Goal: Task Accomplishment & Management: Use online tool/utility

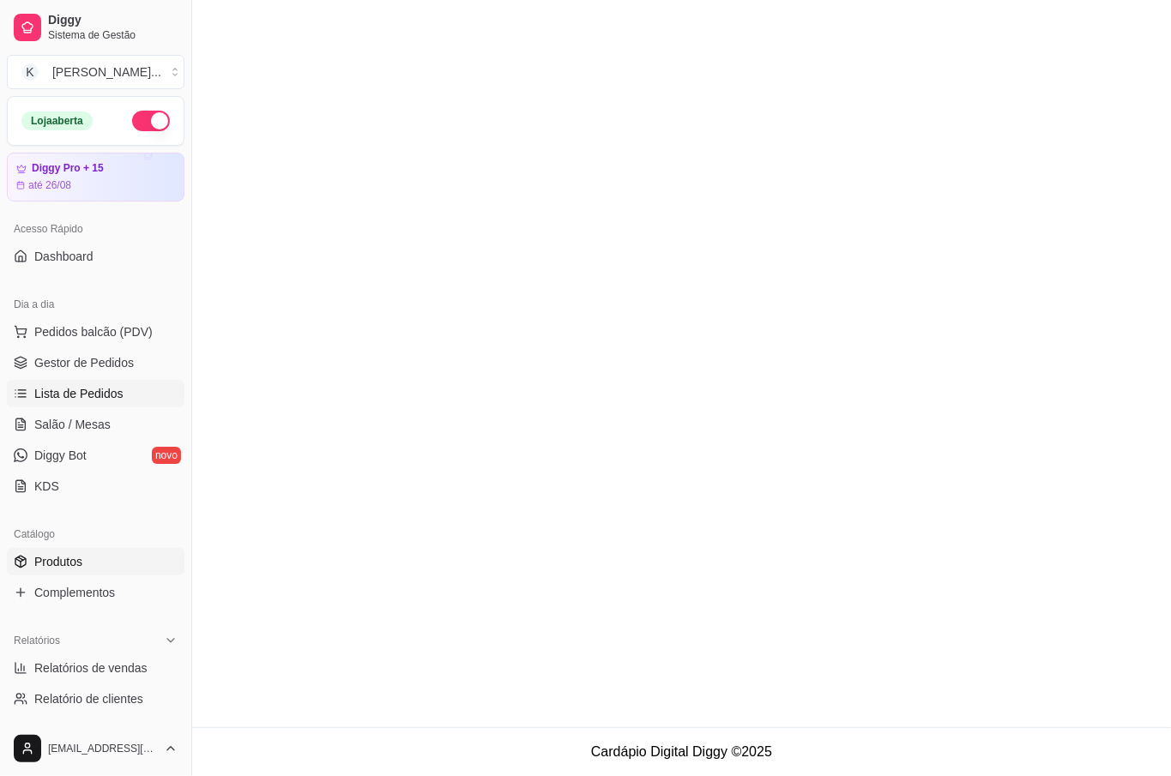
click at [110, 546] on div "Catálogo" at bounding box center [96, 534] width 178 height 27
click at [111, 552] on link "Produtos" at bounding box center [96, 561] width 178 height 27
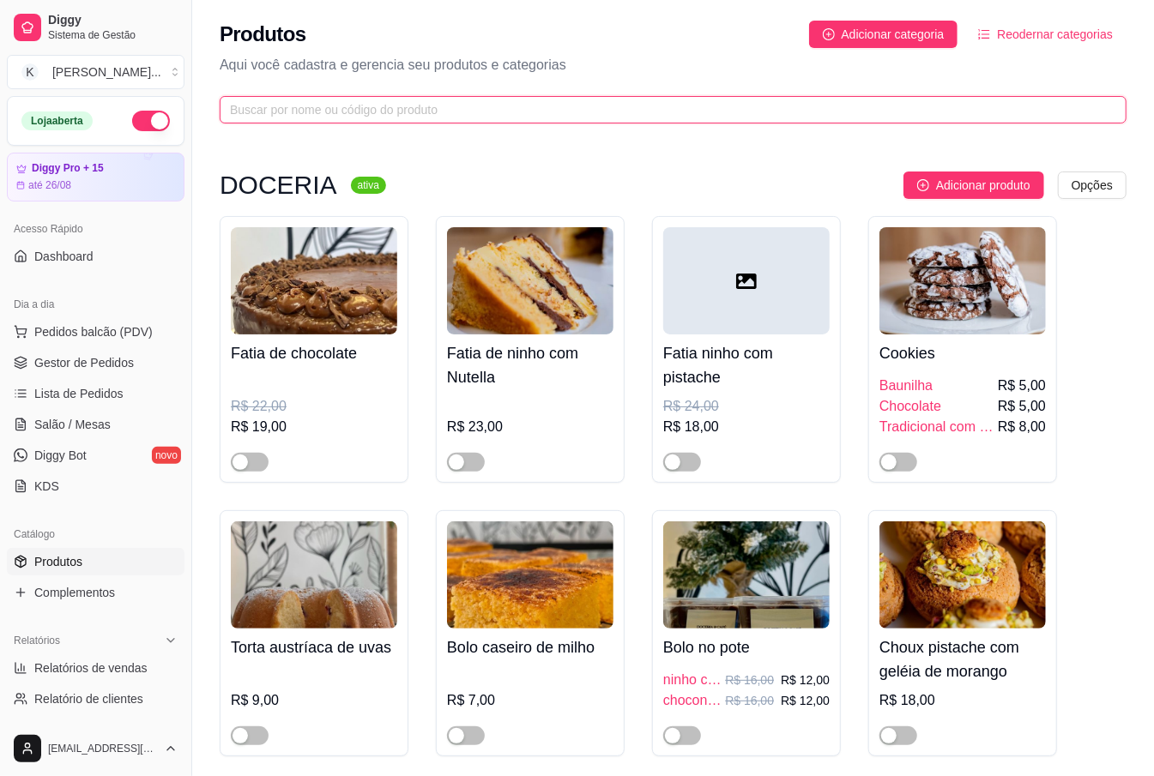
click at [353, 103] on input "text" at bounding box center [666, 109] width 872 height 19
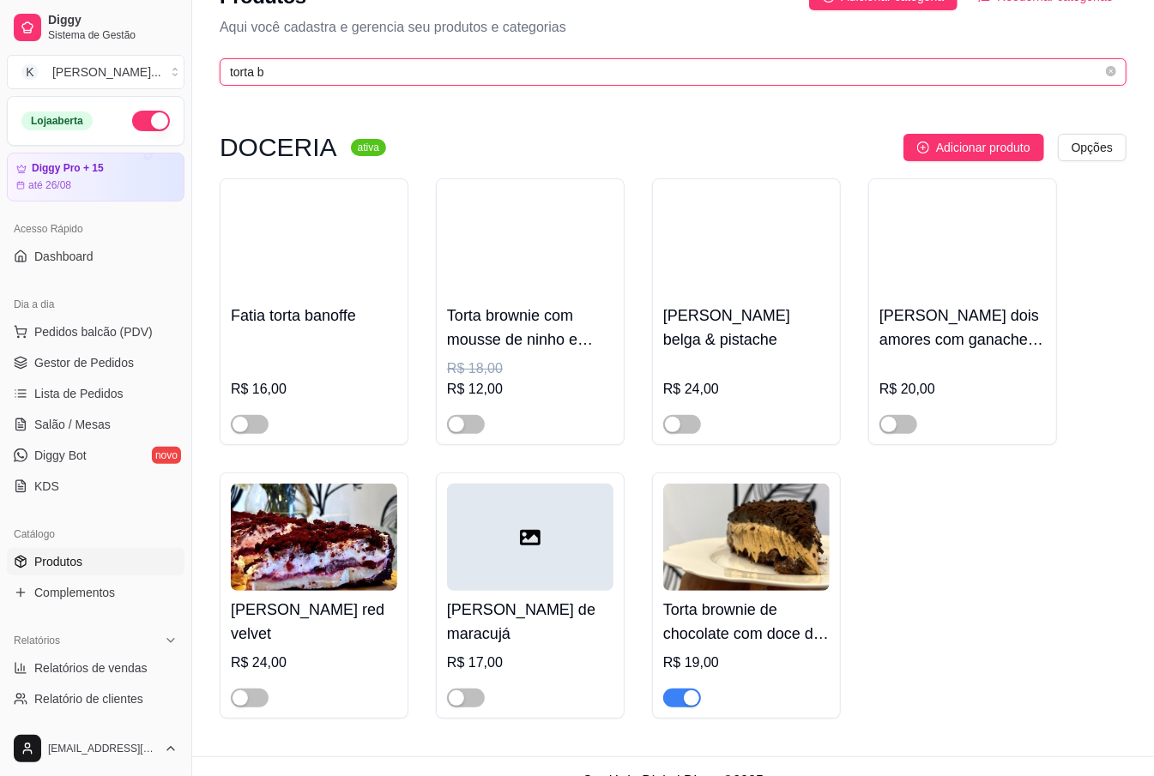
scroll to position [72, 0]
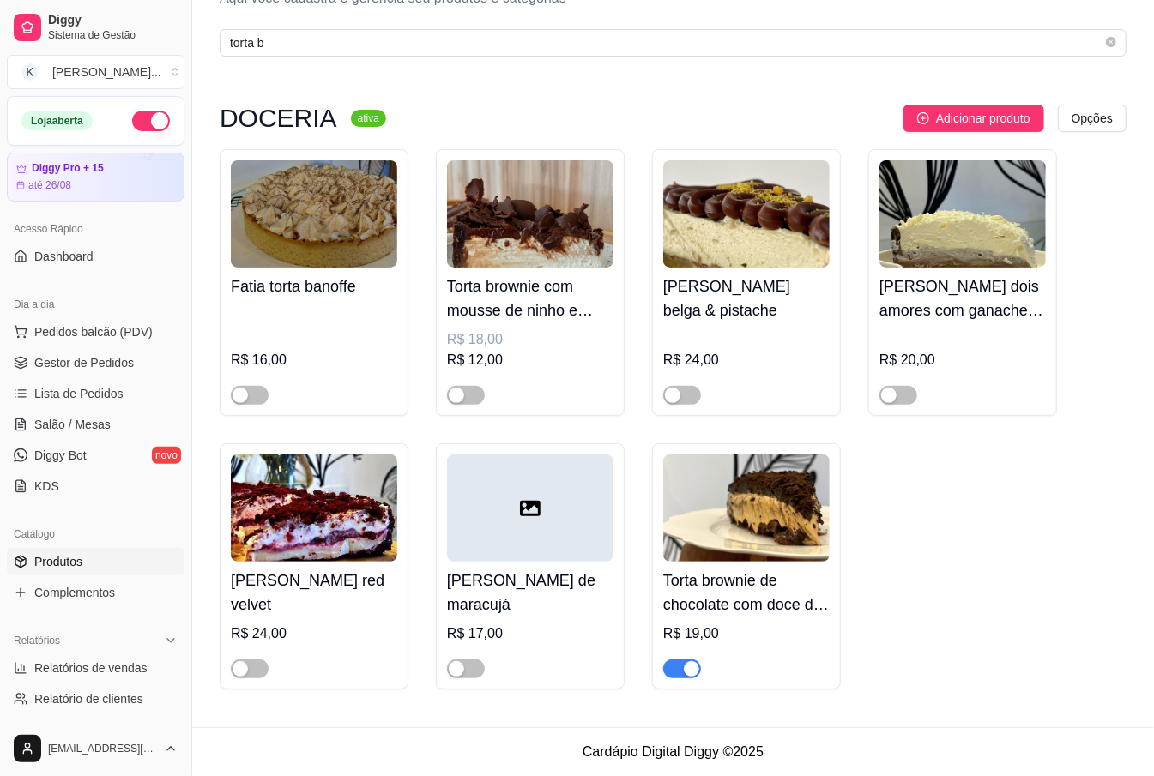
click at [697, 666] on div "button" at bounding box center [691, 668] width 15 height 15
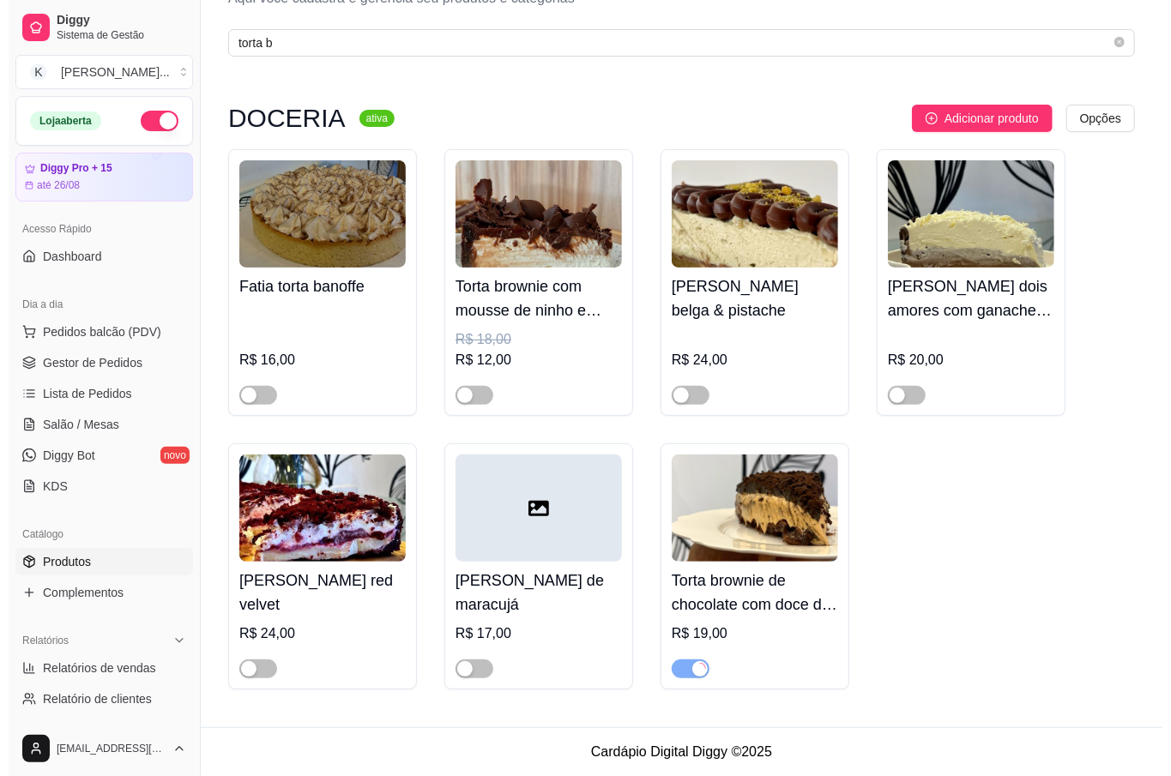
scroll to position [0, 0]
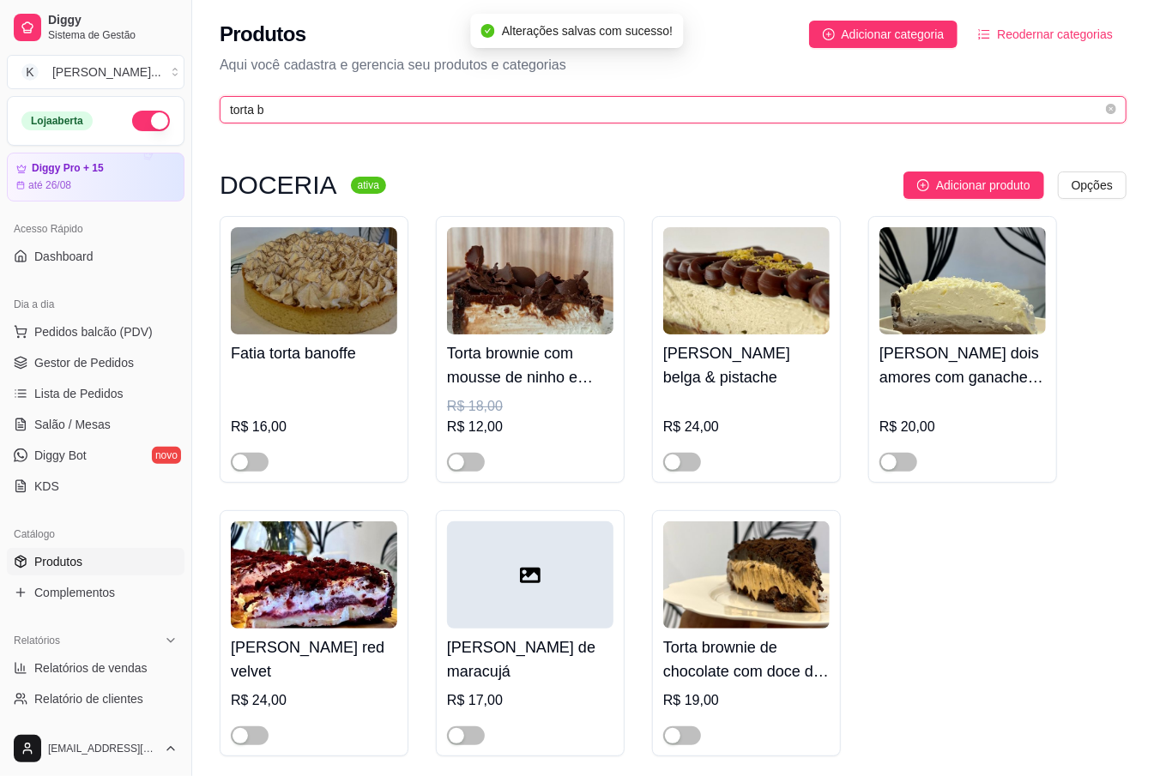
click at [271, 117] on input "torta b" at bounding box center [666, 109] width 872 height 19
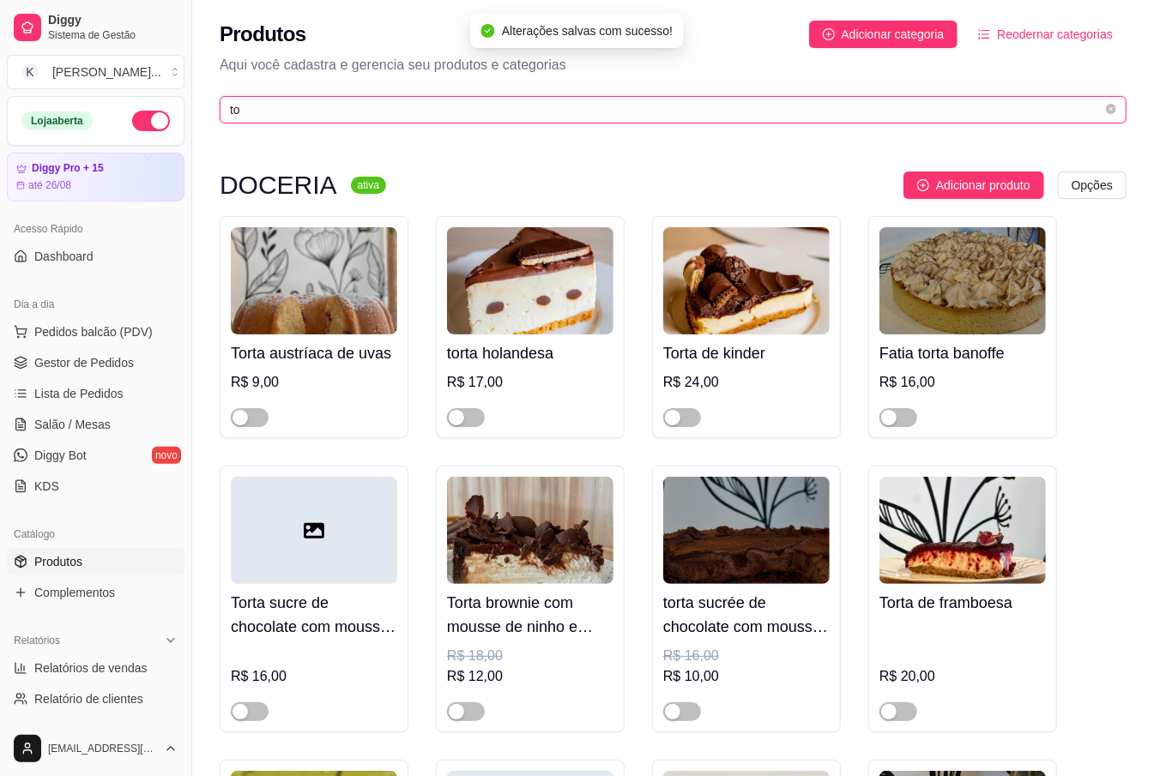
type input "t"
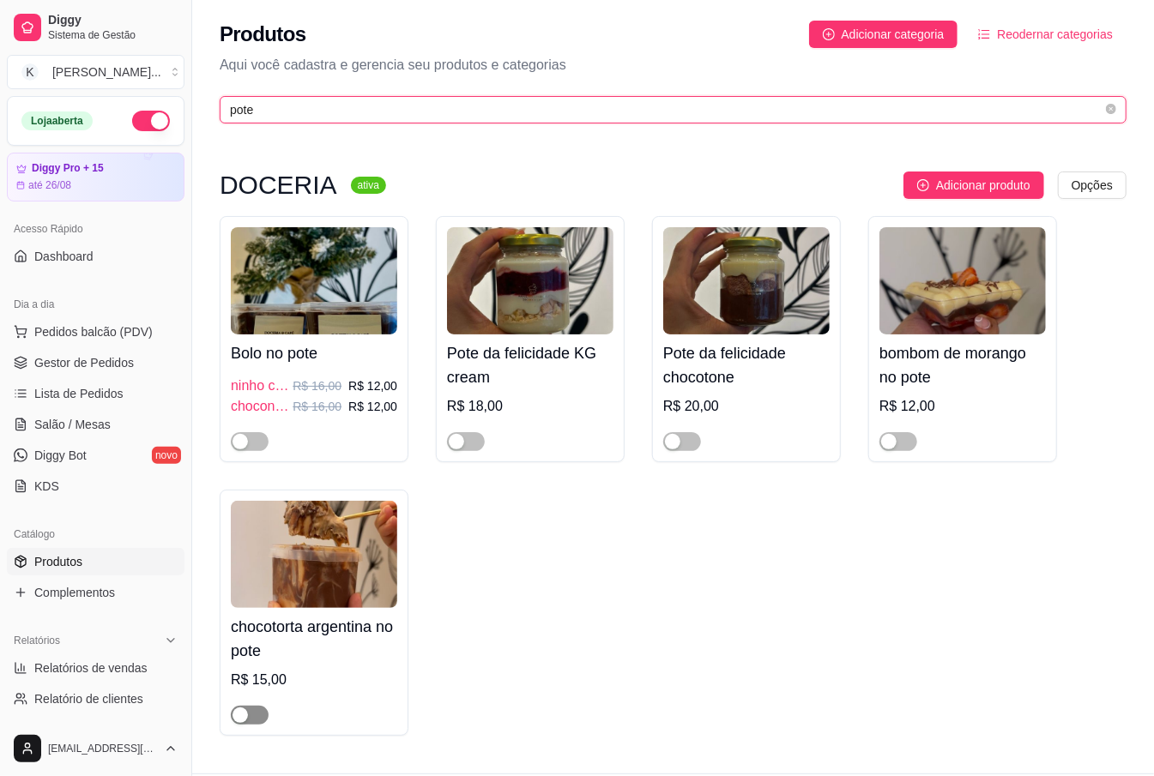
type input "pote"
click at [250, 718] on span "button" at bounding box center [250, 715] width 38 height 19
click at [313, 660] on h4 "chocotorta argentina no pote" at bounding box center [314, 639] width 166 height 48
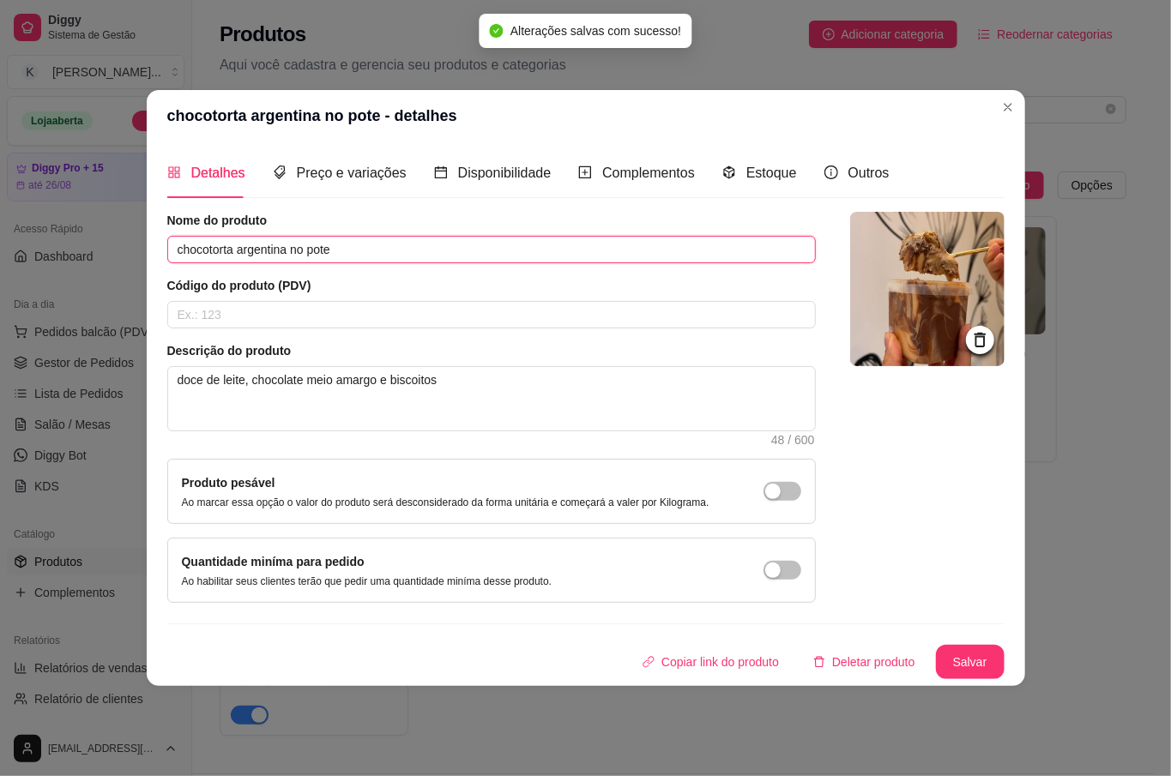
click at [266, 247] on input "chocotorta argentina no pote" at bounding box center [491, 249] width 648 height 27
click at [233, 248] on input "chocotorta doce de leite com chocolate no pote" at bounding box center [491, 249] width 648 height 27
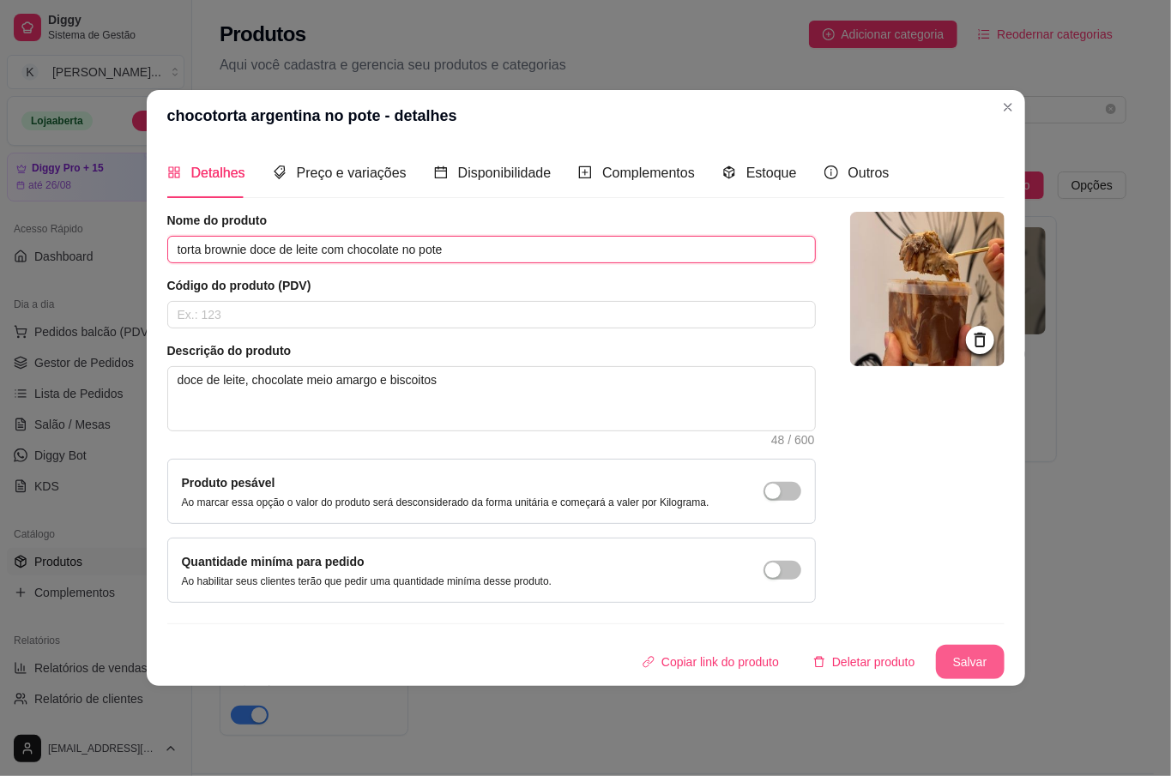
type input "torta brownie doce de leite com chocolate no pote"
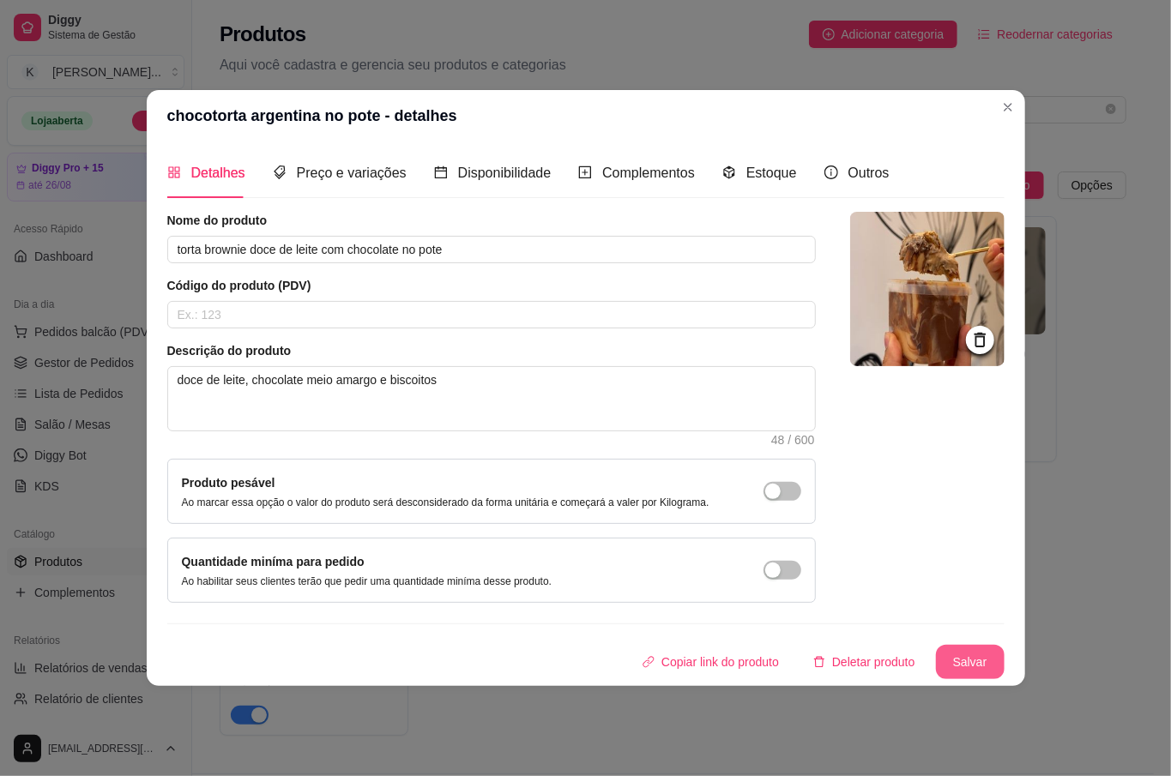
click at [942, 654] on button "Salvar" at bounding box center [970, 662] width 69 height 34
